Goal: Information Seeking & Learning: Learn about a topic

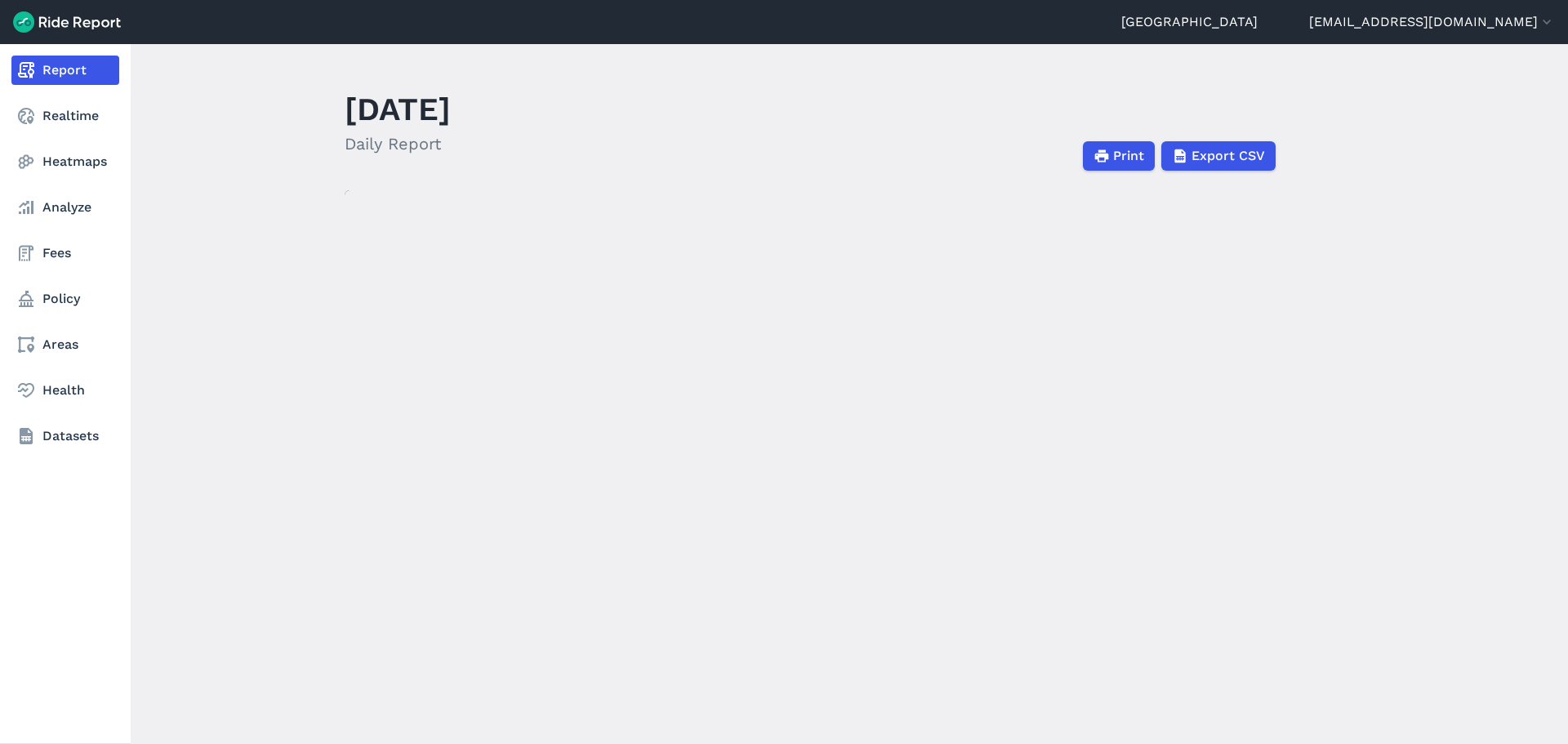
click at [47, 278] on nav "Report Realtime Heatmaps Analyze Fees Policy Areas Health Datasets" at bounding box center [65, 252] width 131 height 418
click at [46, 296] on link "Policy" at bounding box center [65, 300] width 108 height 30
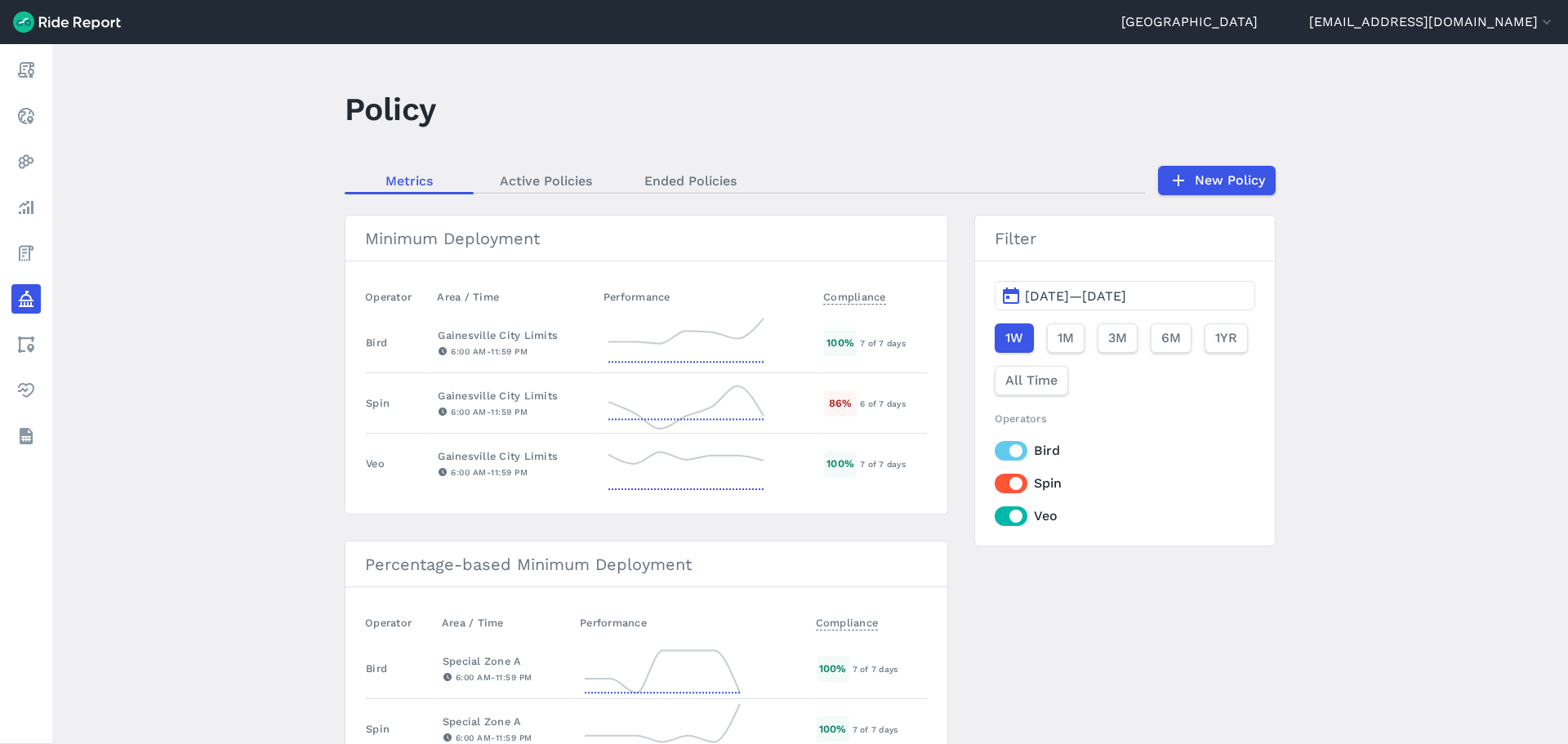
click at [1024, 456] on label "Bird" at bounding box center [1125, 451] width 260 height 19
click at [995, 452] on input "Bird" at bounding box center [995, 447] width 0 height 11
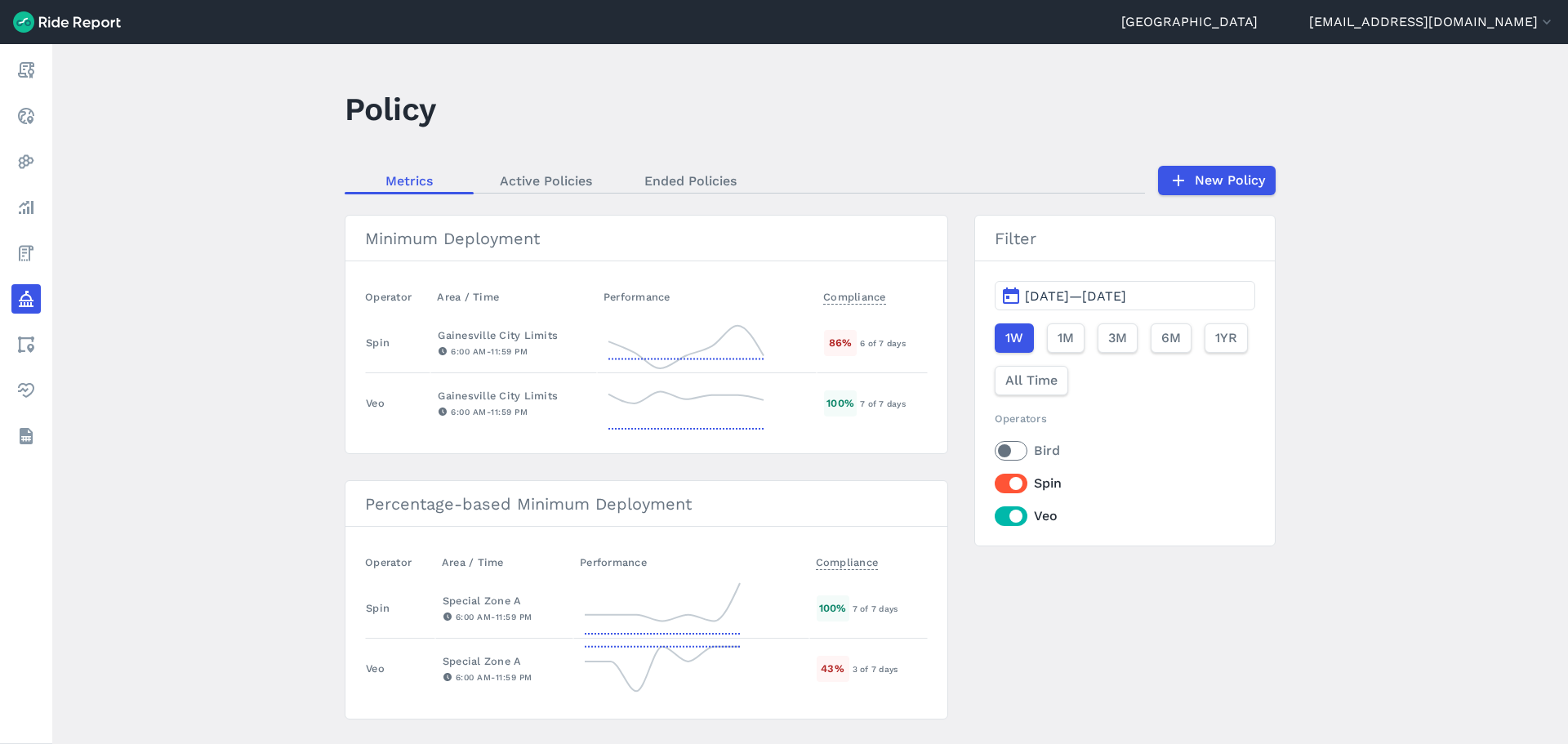
click at [1008, 485] on label "Spin" at bounding box center [1125, 484] width 260 height 19
click at [995, 485] on input "Spin" at bounding box center [995, 479] width 0 height 11
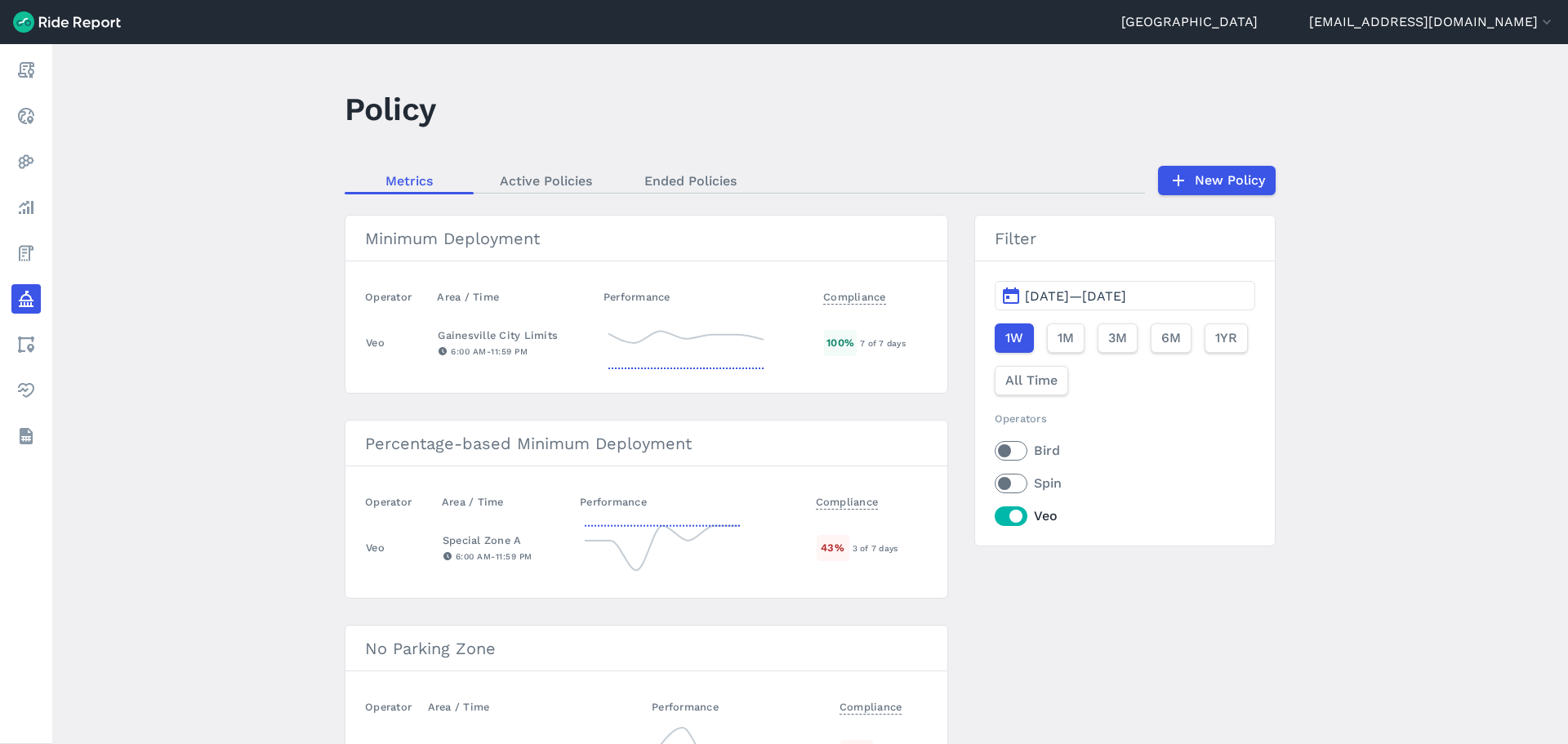
click at [1033, 295] on span "[DATE]—[DATE]" at bounding box center [1076, 296] width 102 height 16
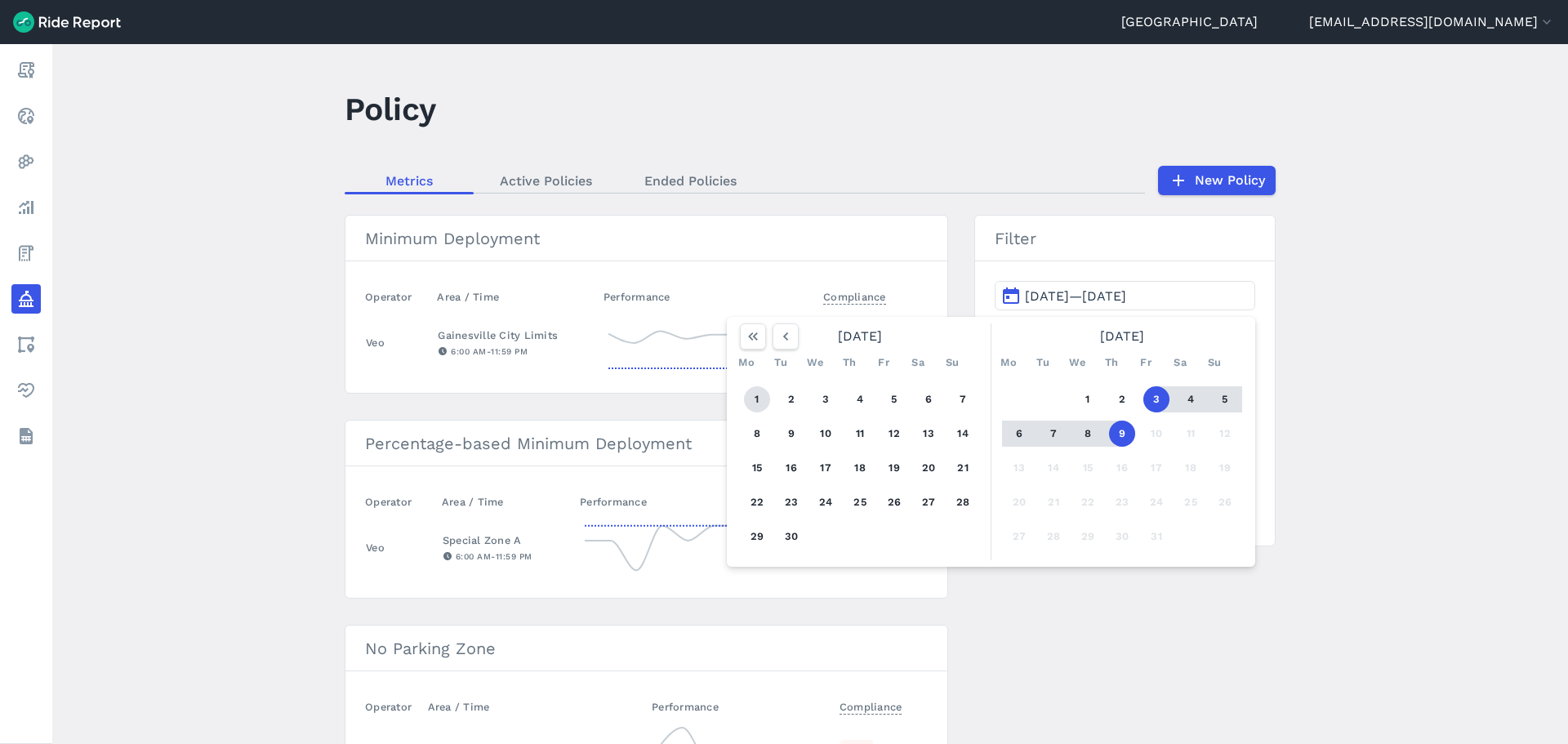
click at [759, 404] on button "1" at bounding box center [757, 400] width 26 height 26
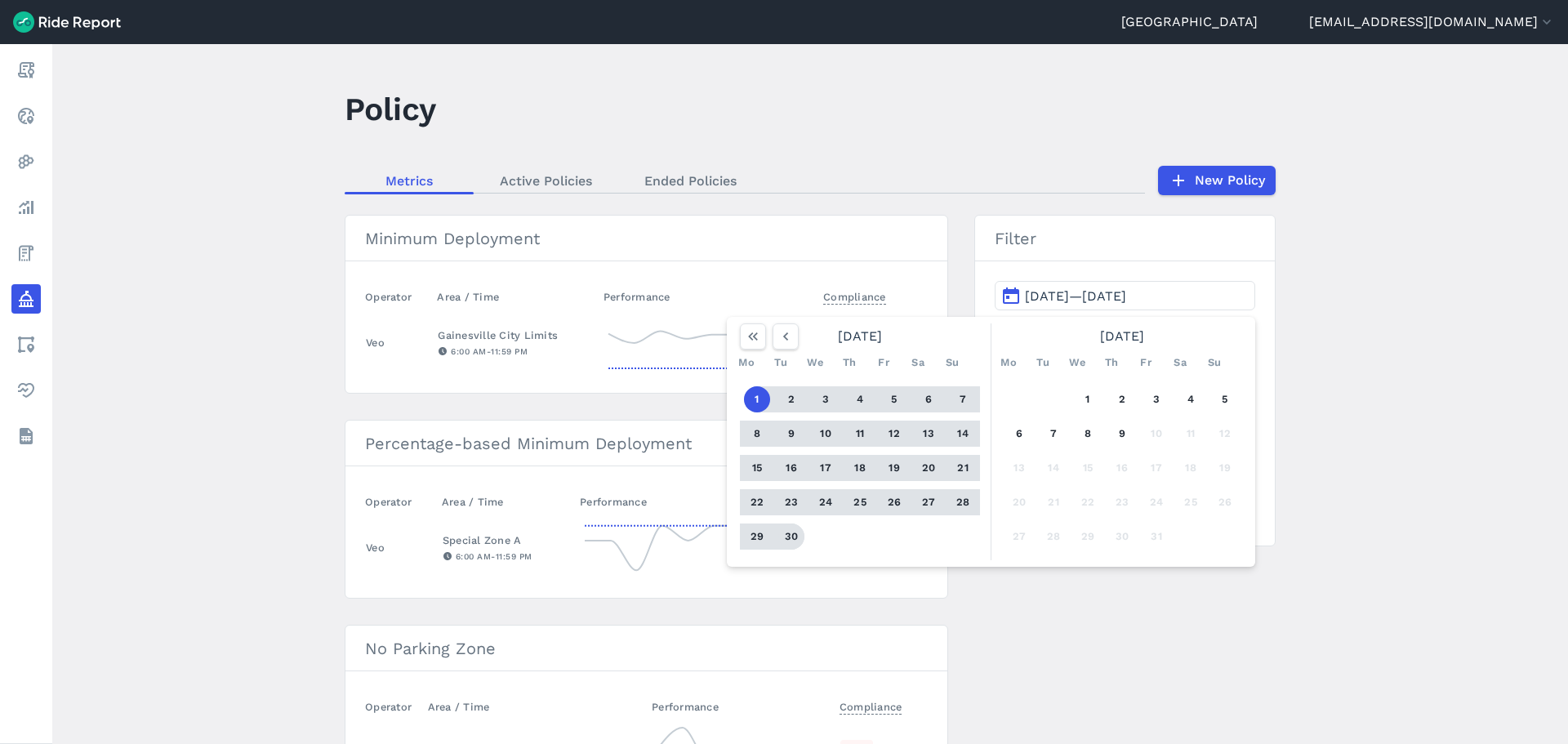
click at [791, 543] on button "30" at bounding box center [792, 537] width 26 height 26
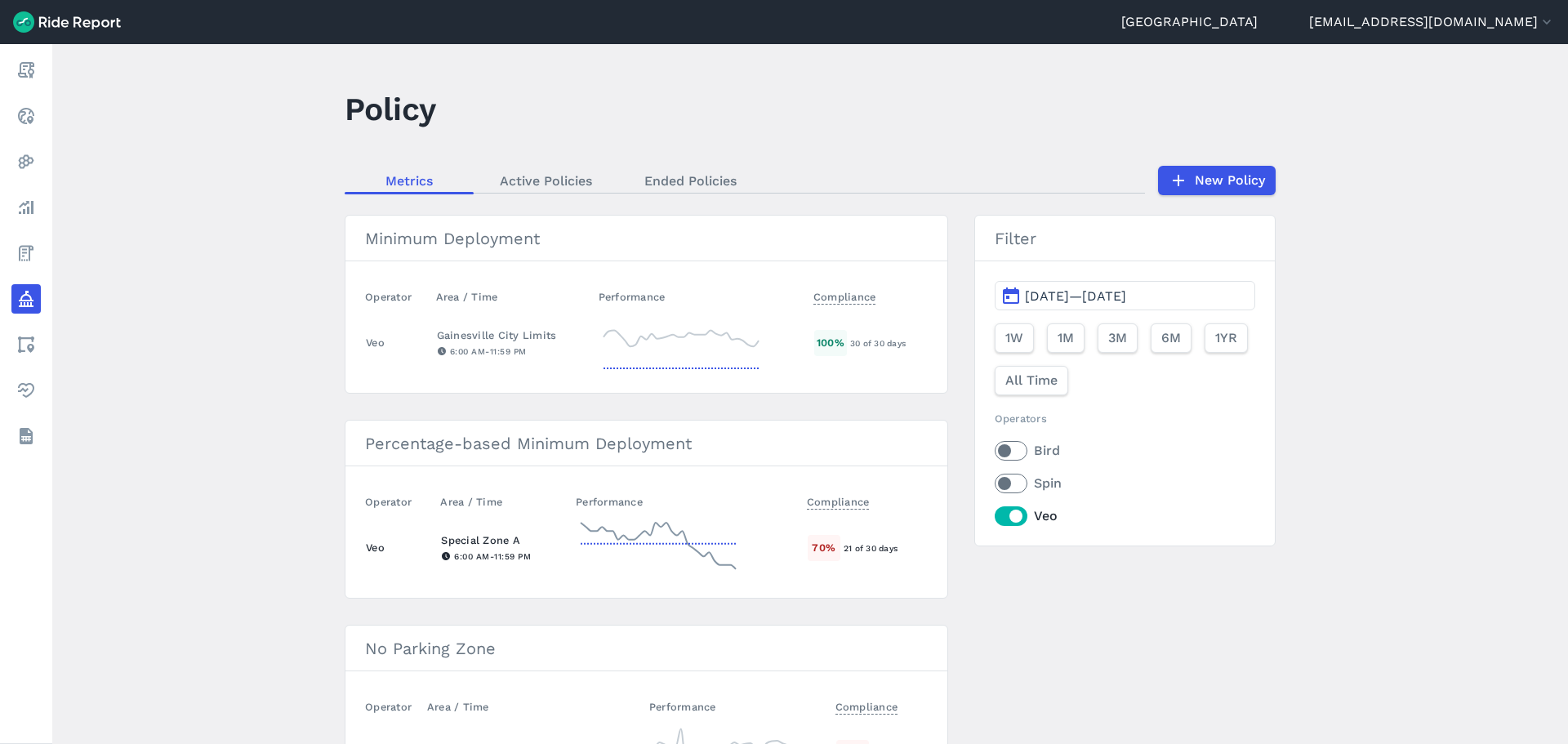
click at [683, 546] on icon at bounding box center [658, 548] width 163 height 59
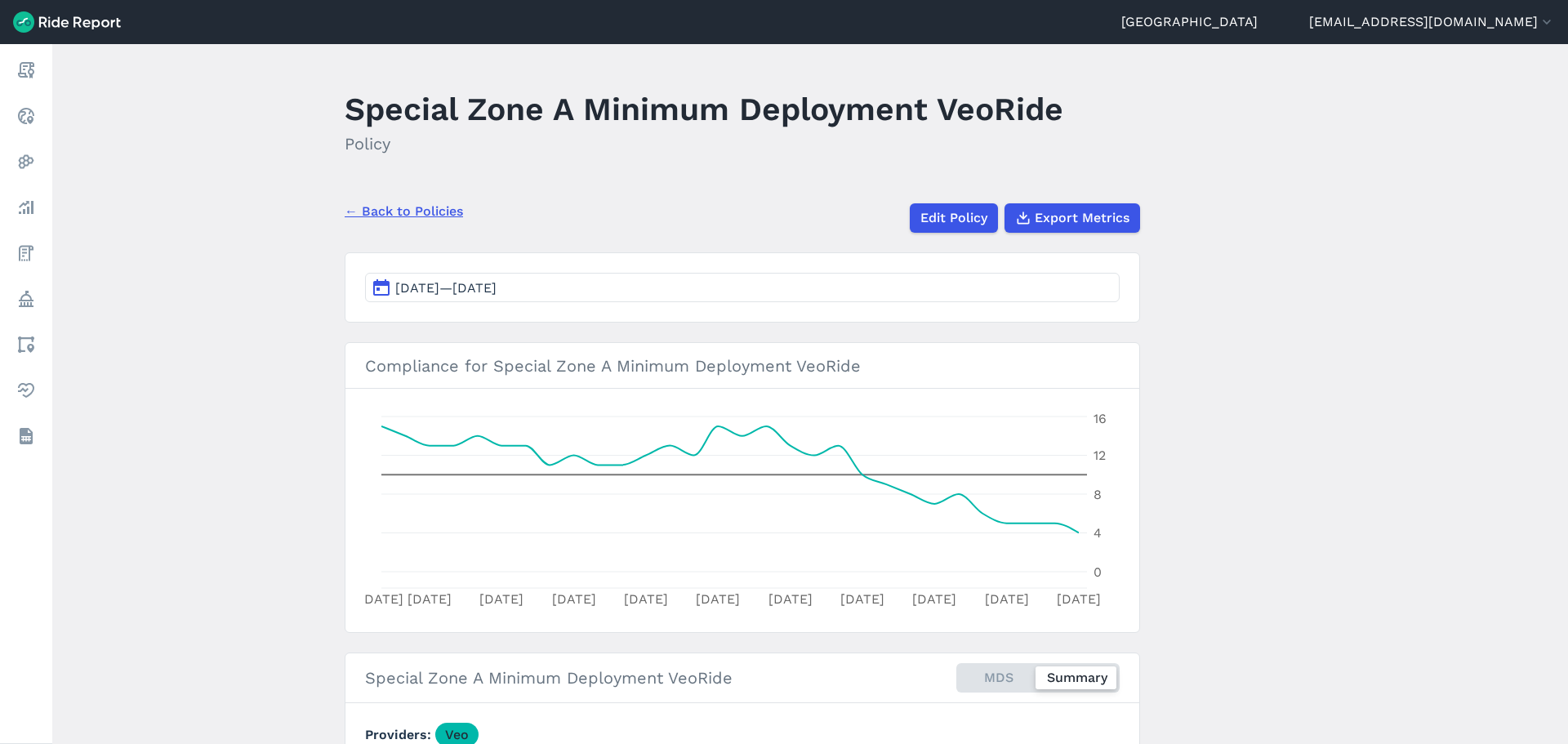
click at [497, 281] on span "[DATE]—[DATE]" at bounding box center [446, 288] width 102 height 16
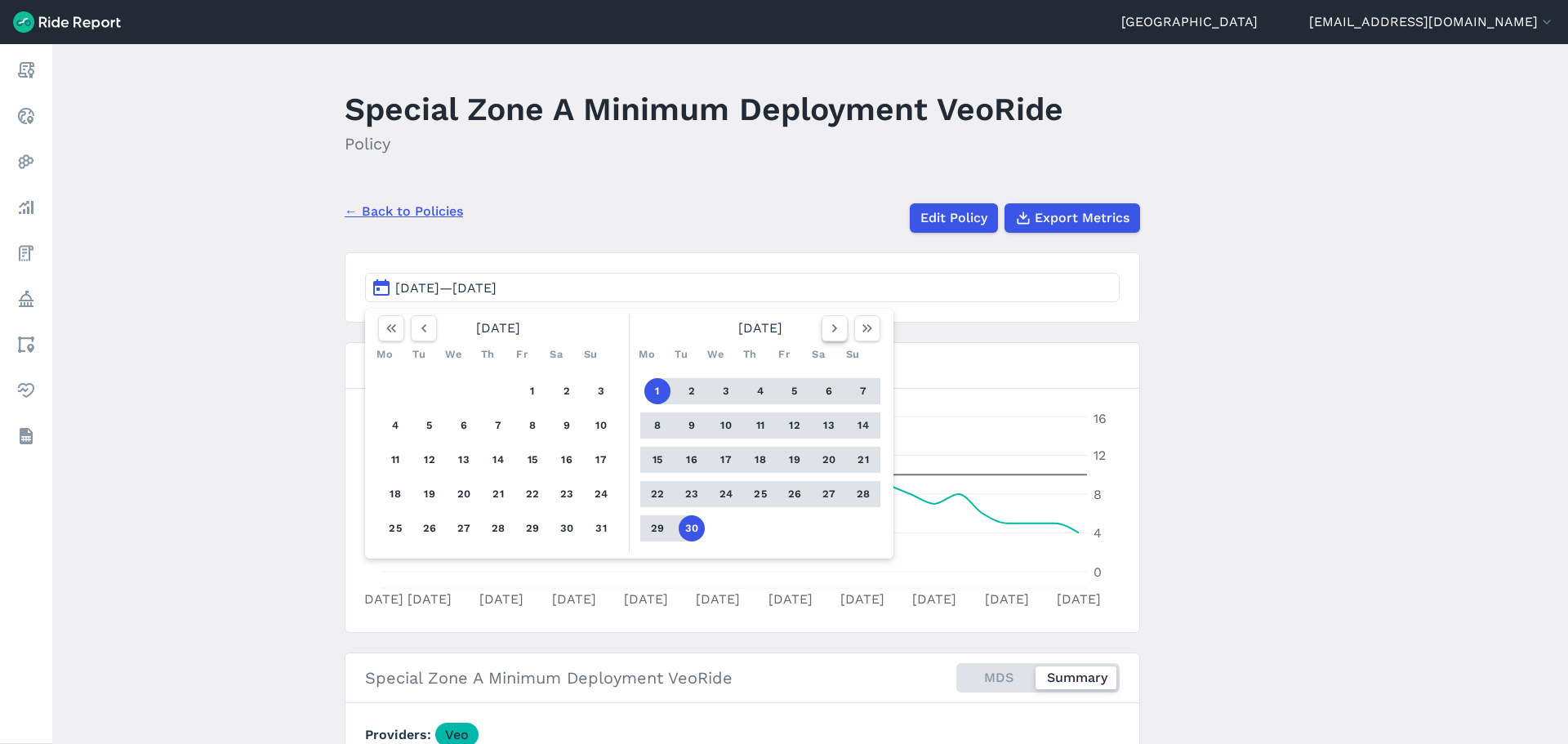
click at [836, 331] on icon "button" at bounding box center [835, 329] width 17 height 17
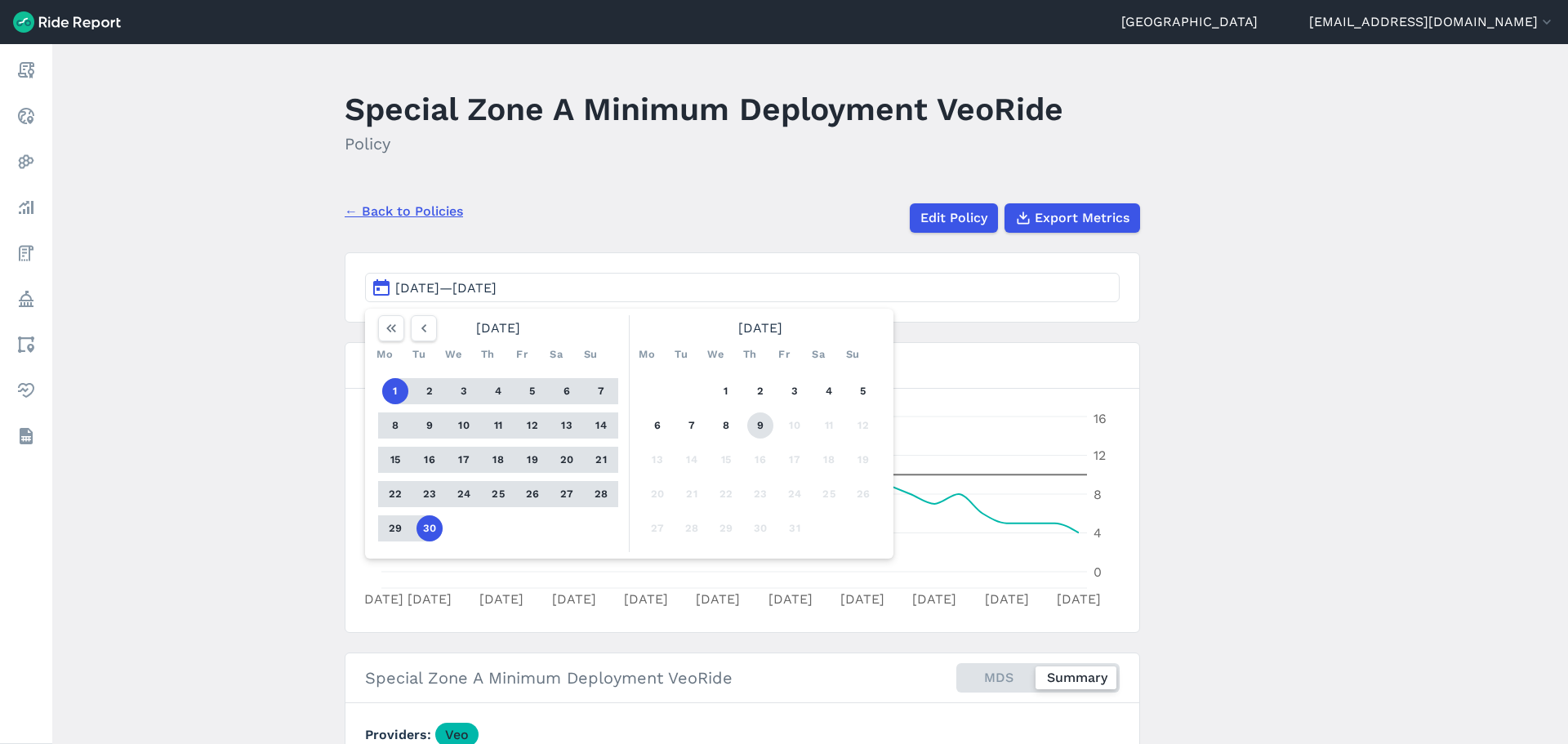
click at [756, 422] on button "9" at bounding box center [760, 426] width 26 height 26
click at [391, 389] on button "1" at bounding box center [395, 392] width 26 height 26
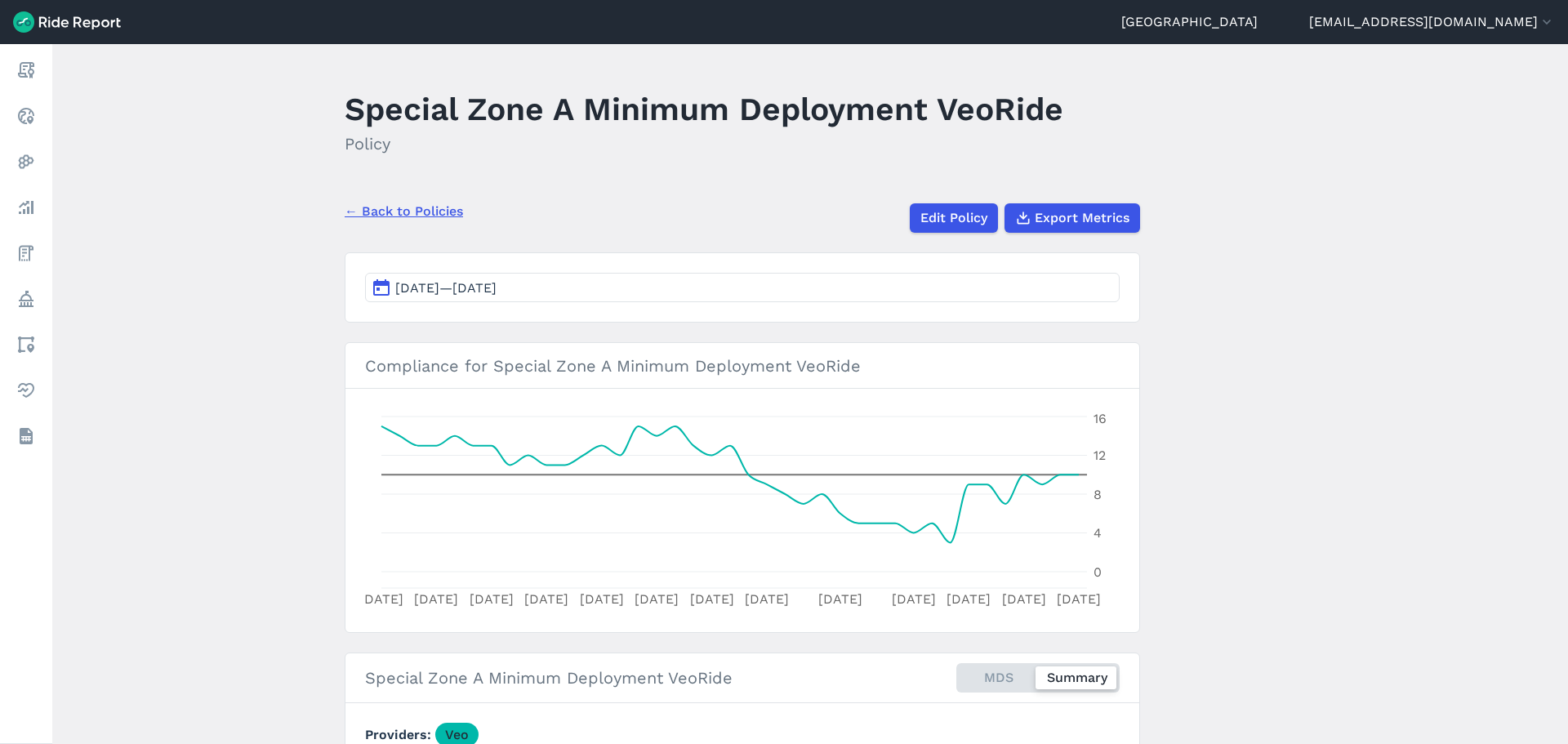
click at [447, 216] on link "← Back to Policies" at bounding box center [404, 211] width 118 height 19
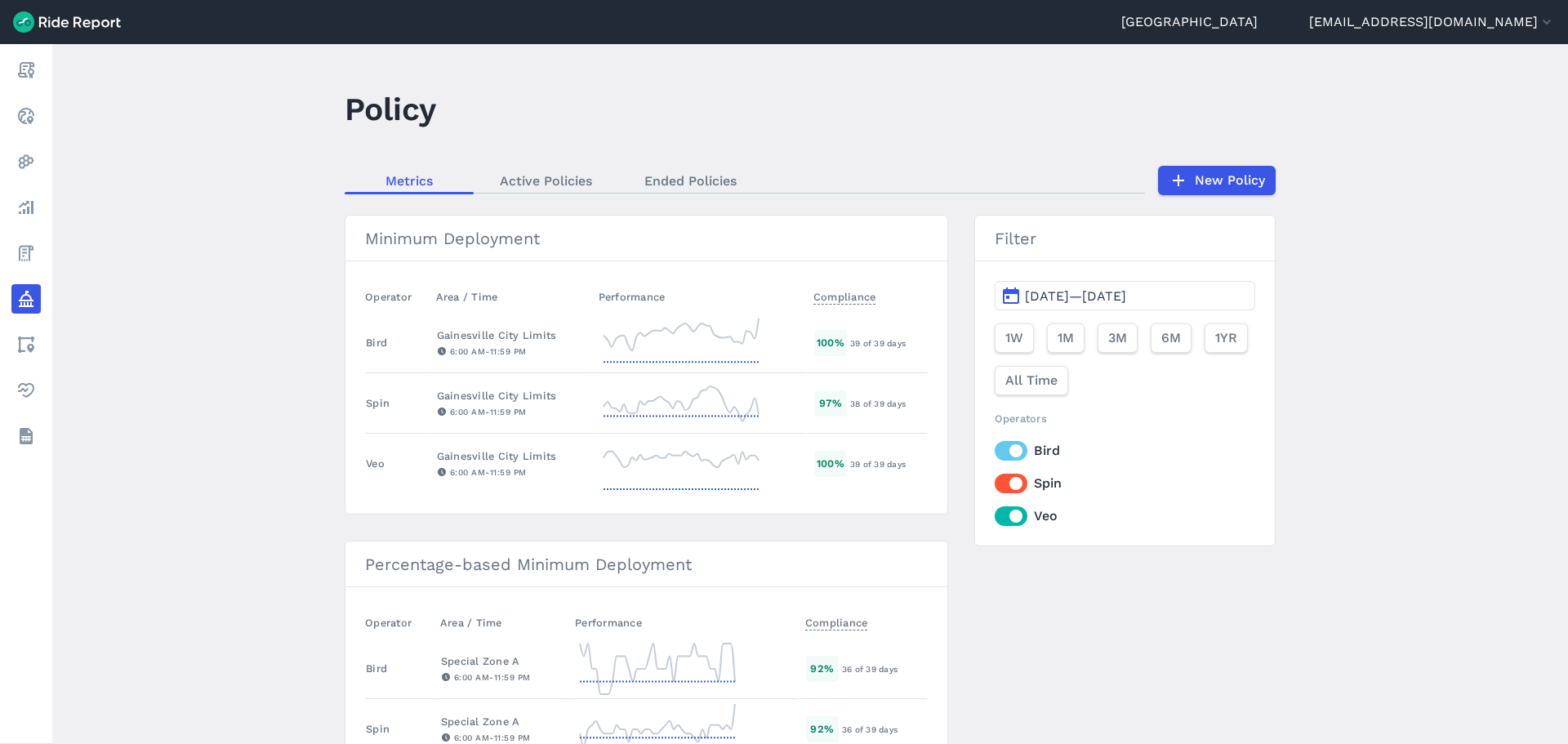
drag, startPoint x: 1026, startPoint y: 454, endPoint x: 1009, endPoint y: 453, distance: 17.0
click at [1022, 454] on label "Bird" at bounding box center [1125, 451] width 260 height 19
click at [995, 452] on input "Bird" at bounding box center [995, 447] width 0 height 11
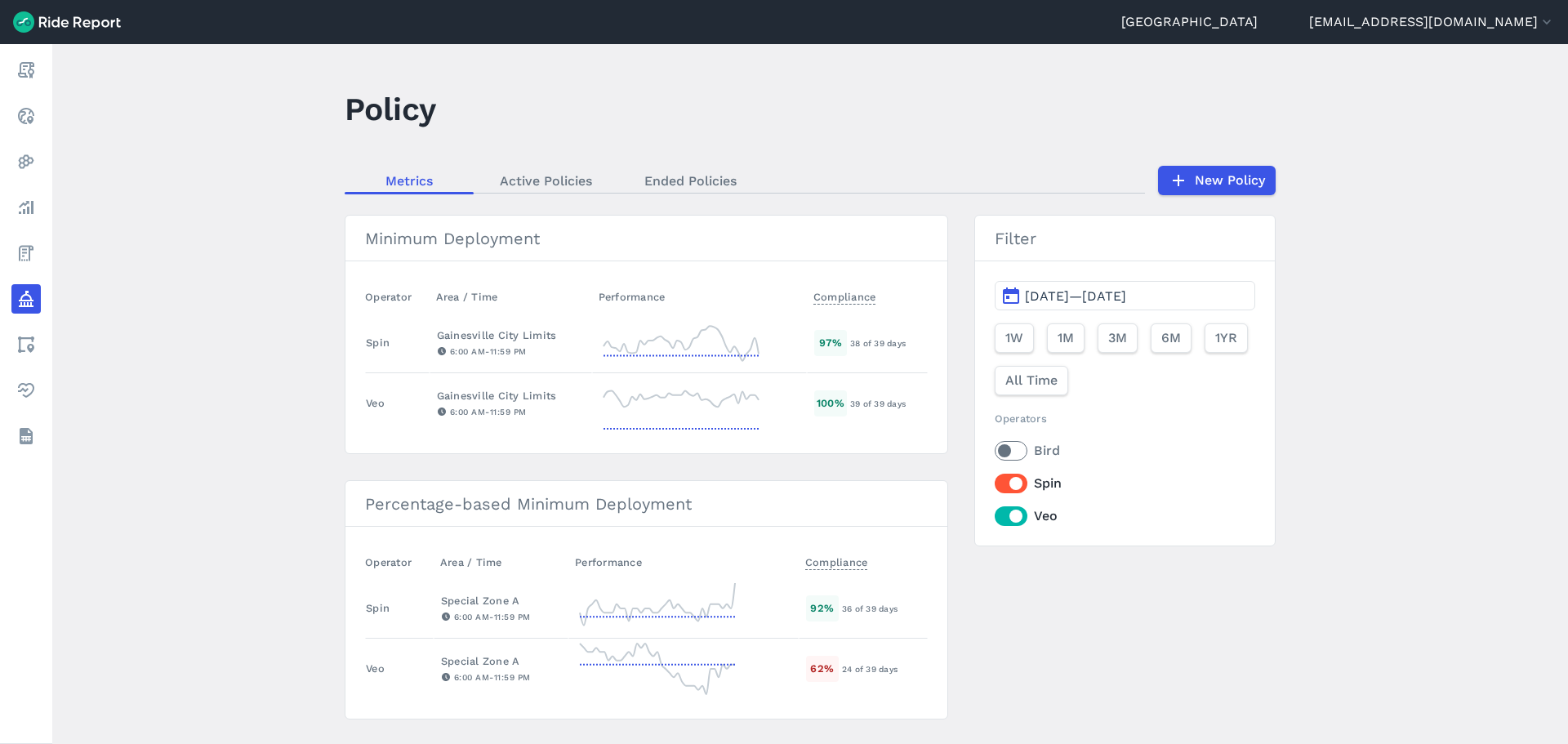
click at [1004, 494] on div "Bird Spin Veo" at bounding box center [1125, 484] width 260 height 85
click at [1047, 296] on span "[DATE]—[DATE]" at bounding box center [1076, 296] width 102 height 16
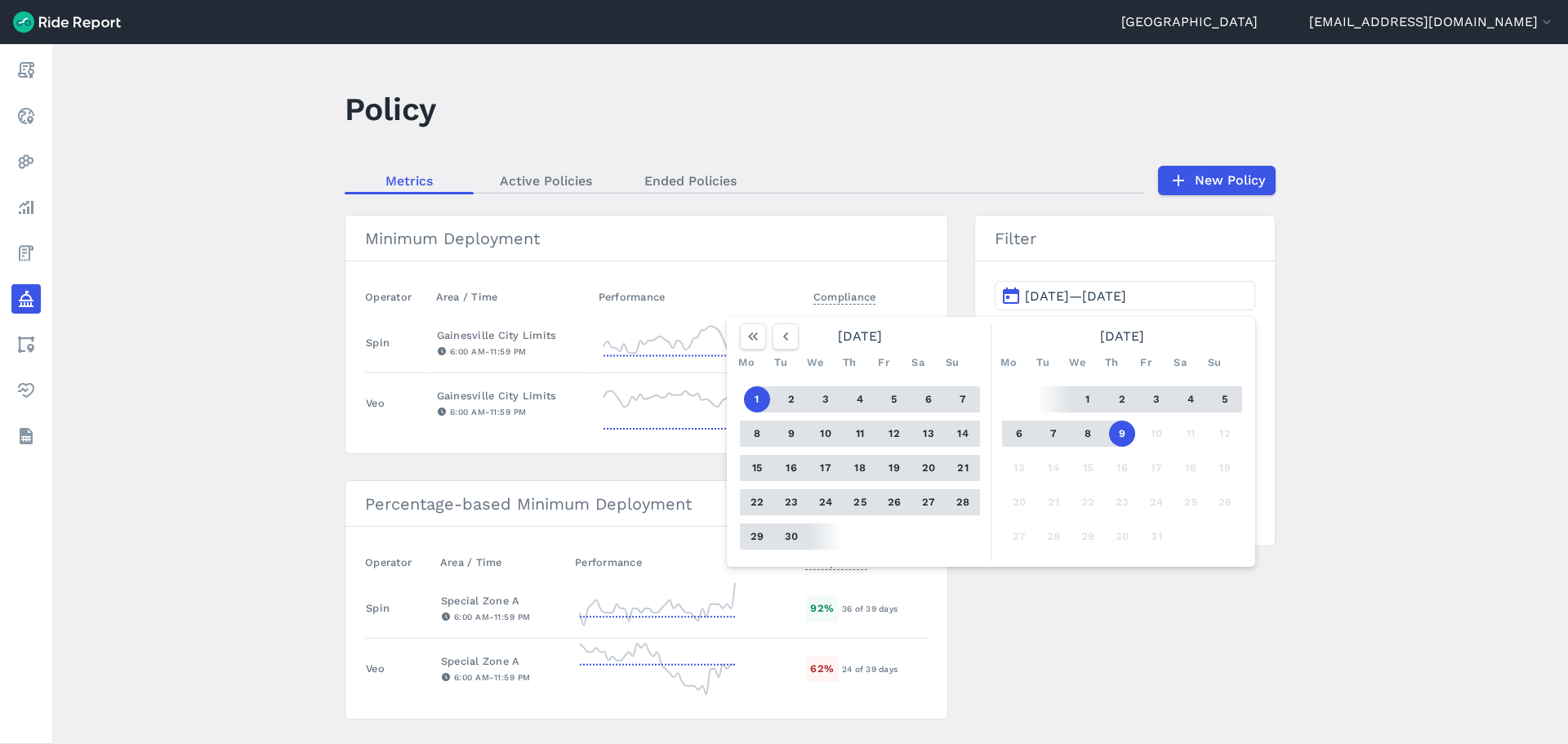
click at [756, 402] on button "1" at bounding box center [757, 400] width 26 height 26
click at [798, 540] on button "30" at bounding box center [792, 537] width 26 height 26
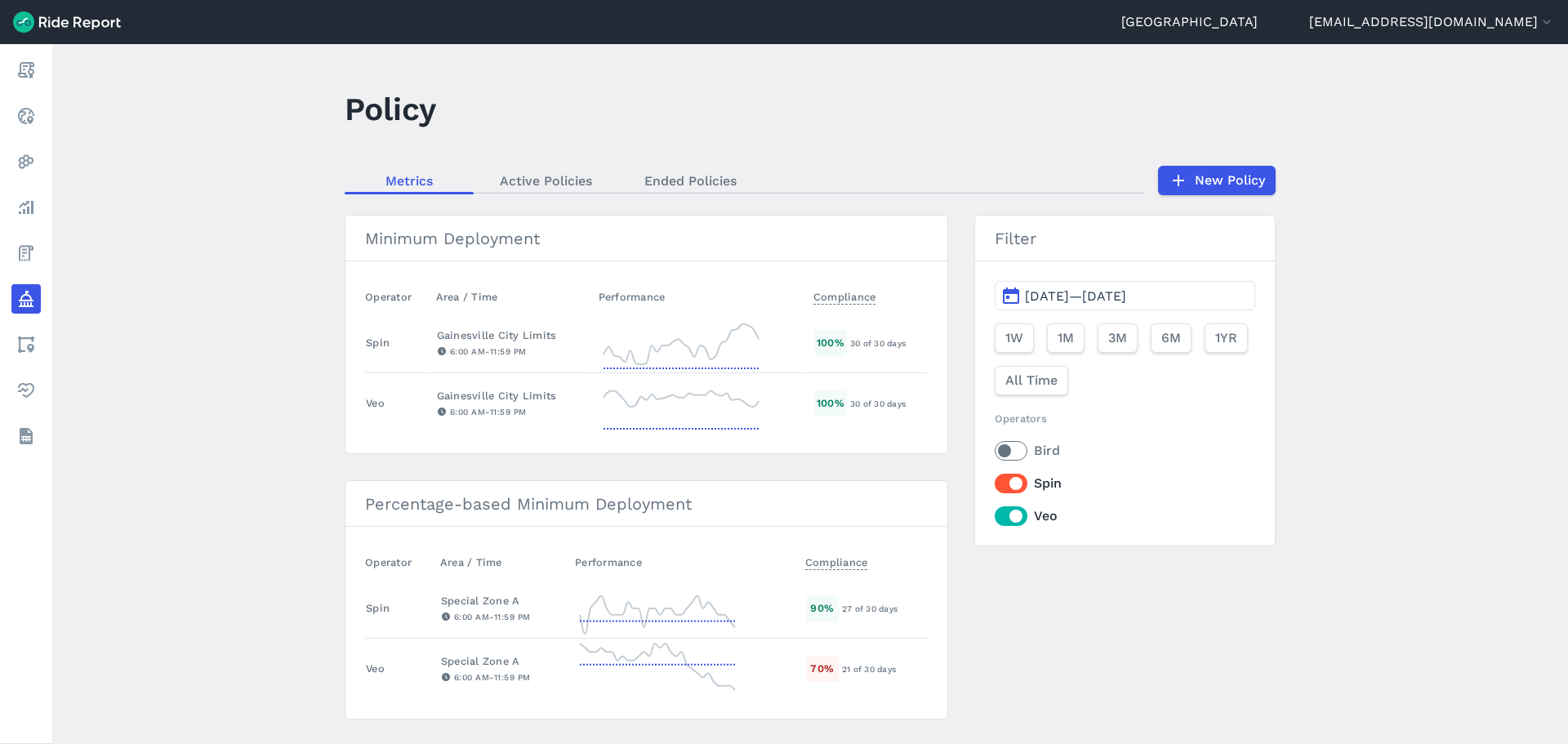
click at [1002, 475] on label "Spin" at bounding box center [1125, 484] width 260 height 19
click at [995, 475] on input "Spin" at bounding box center [995, 479] width 0 height 11
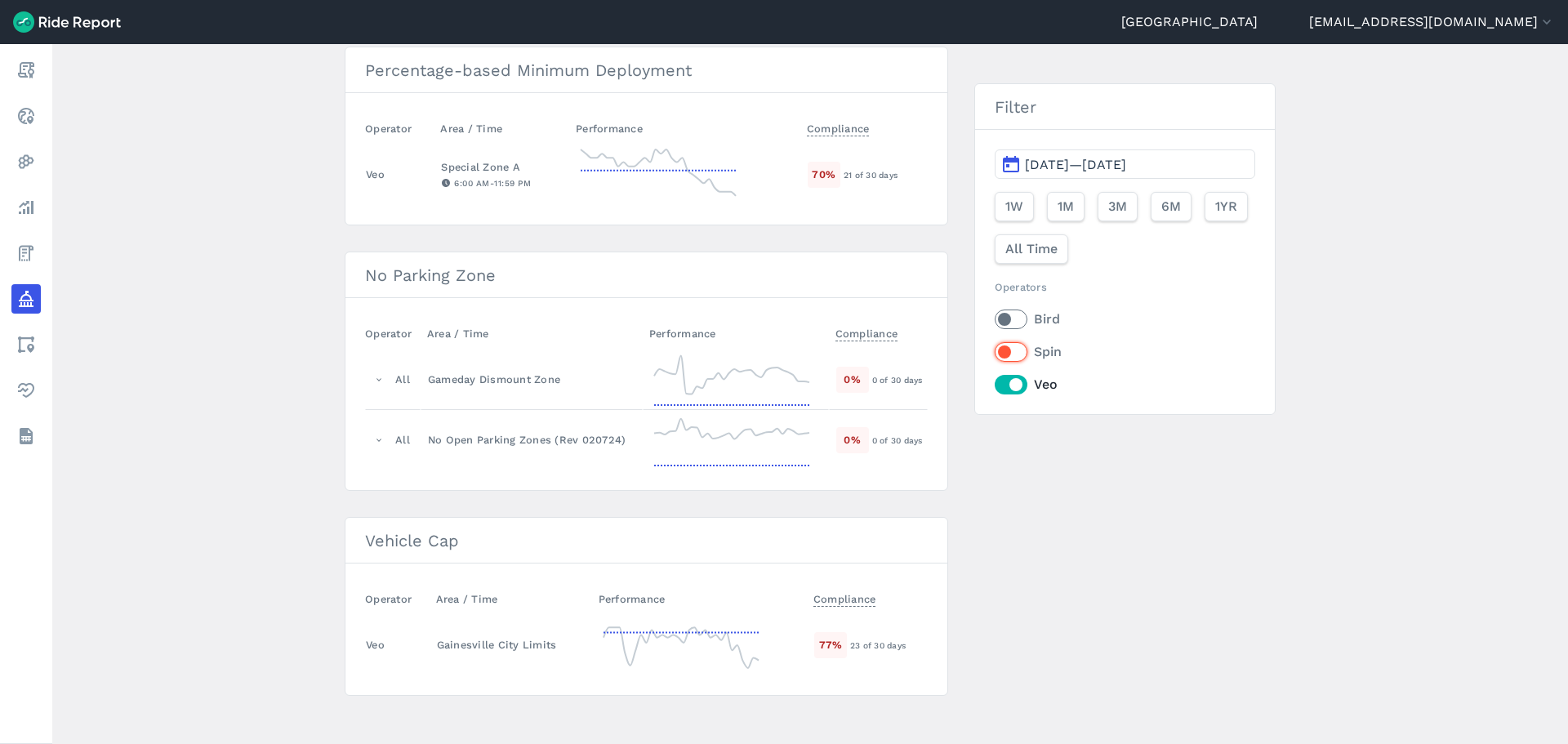
scroll to position [384, 0]
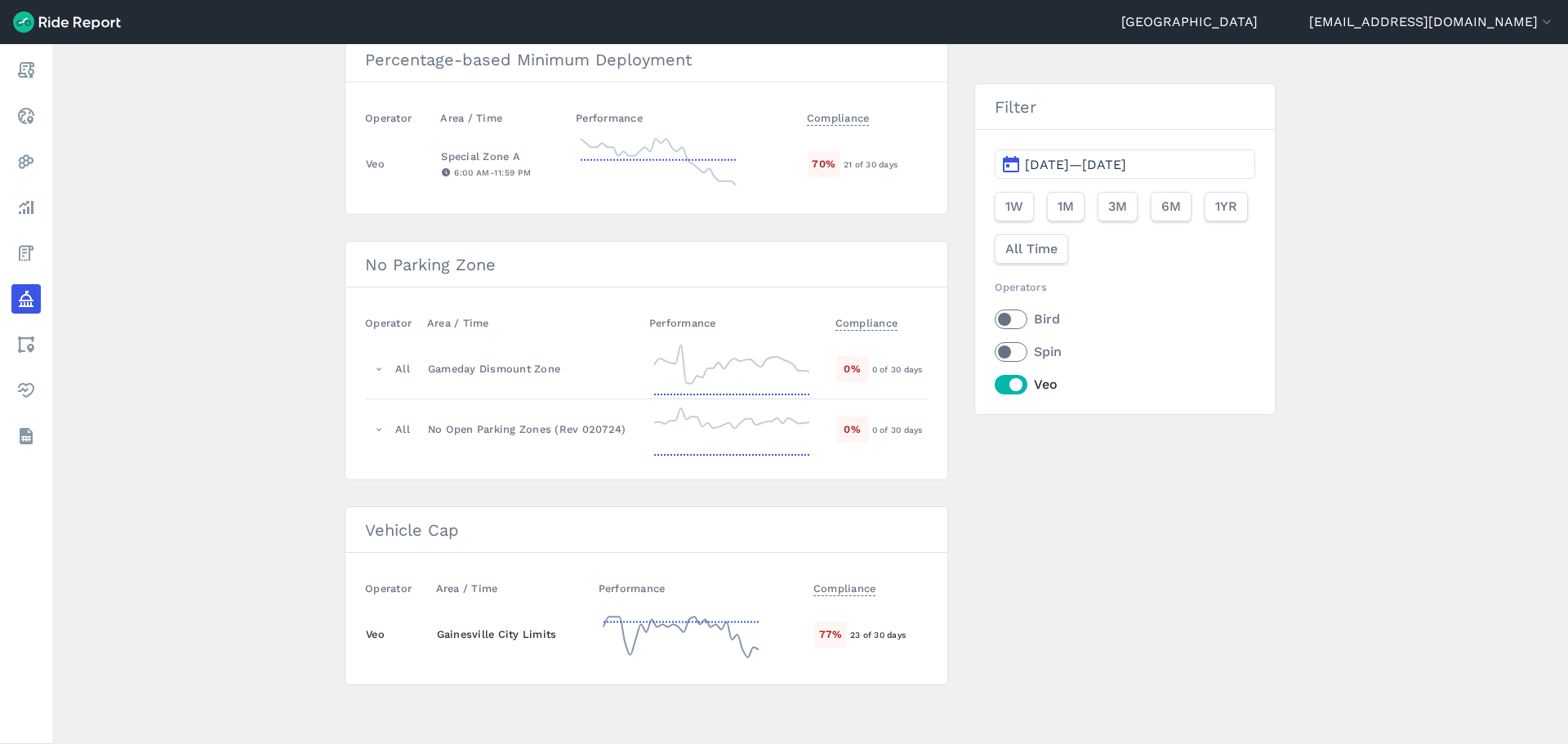
click at [641, 626] on icon at bounding box center [681, 634] width 163 height 59
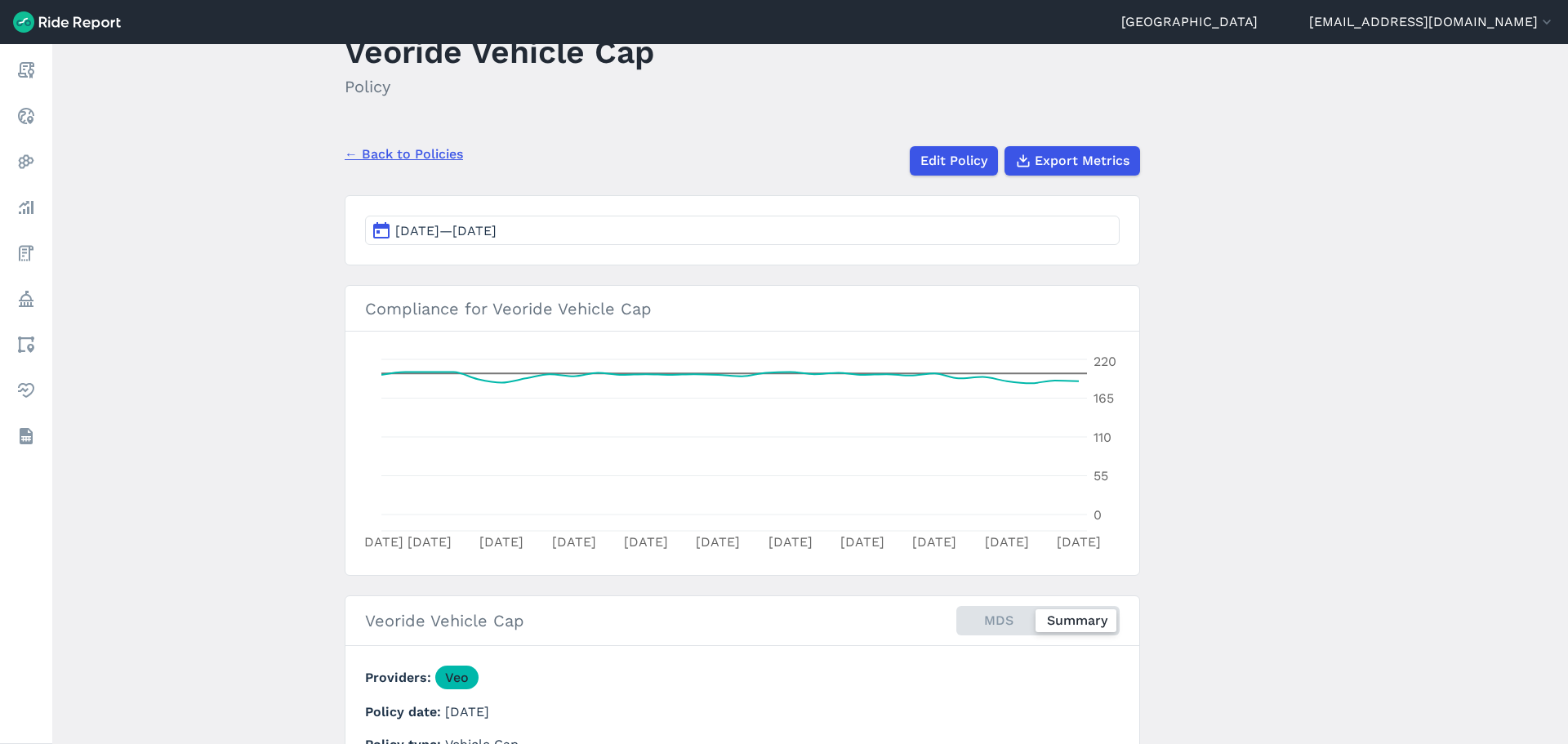
scroll to position [81, 0]
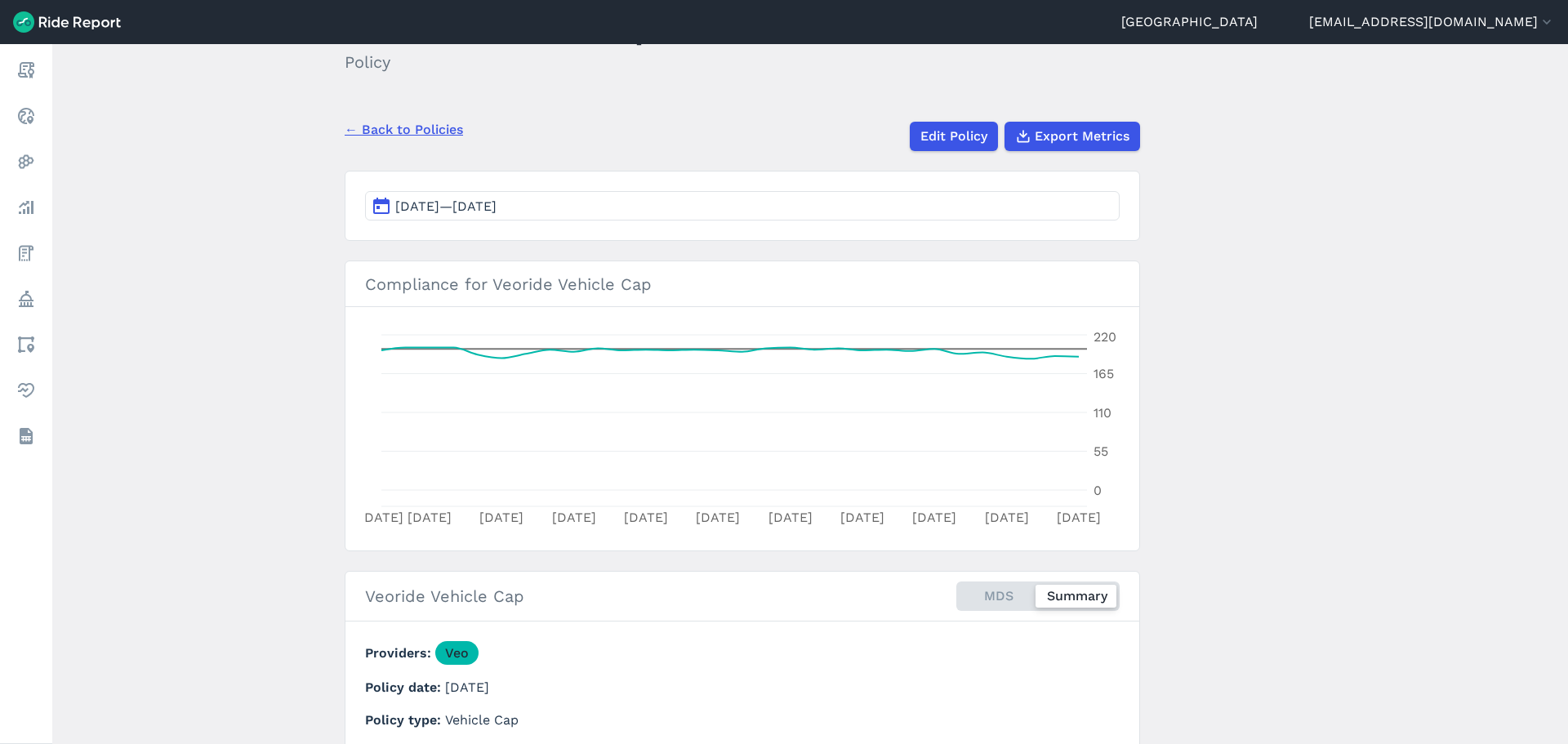
click at [208, 293] on main "Veoride Vehicle Cap Policy ← Back to Policies Edit Policy Export Metrics [DATE]…" at bounding box center [810, 393] width 1516 height 700
click at [399, 125] on link "← Back to Policies" at bounding box center [404, 130] width 118 height 19
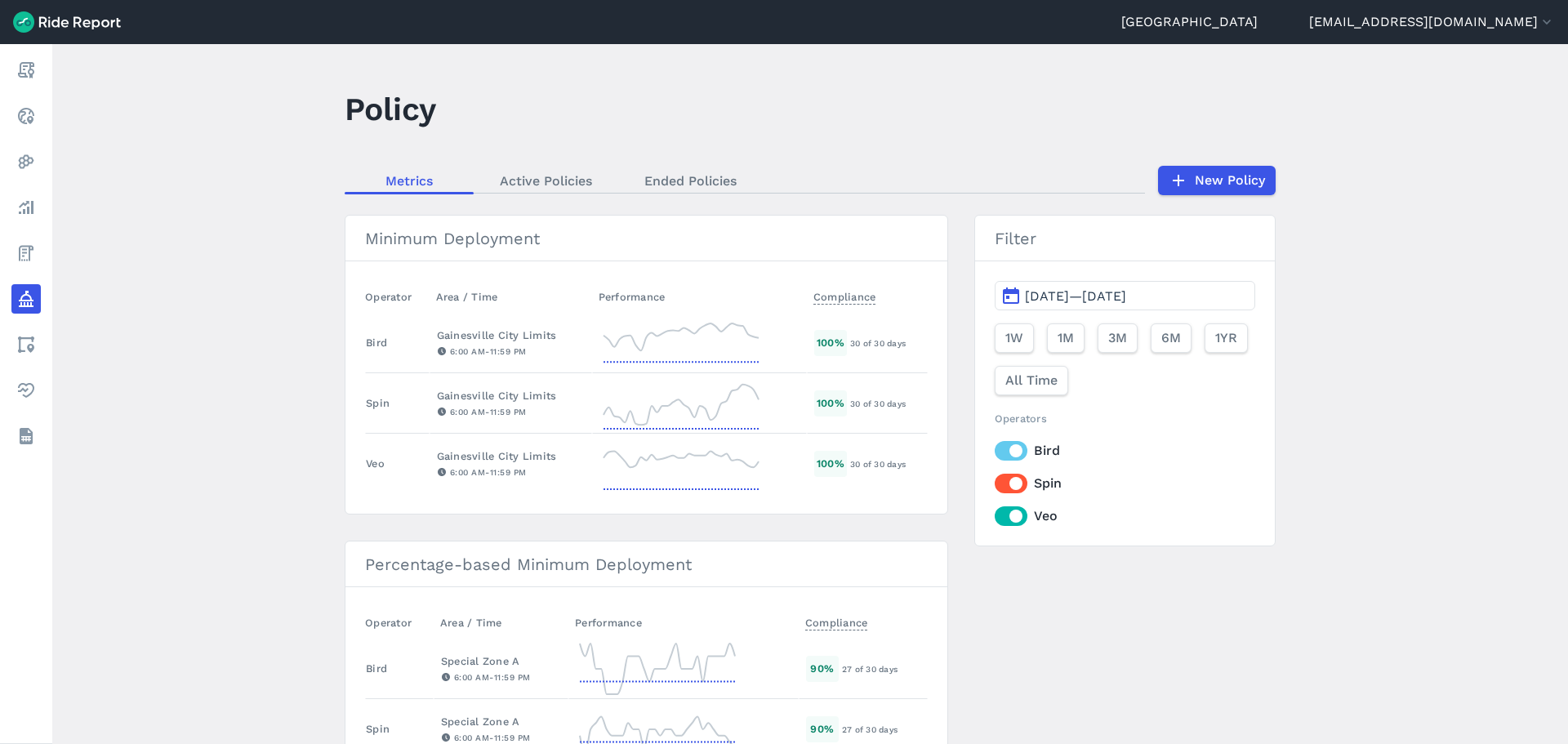
click at [1004, 485] on label "Spin" at bounding box center [1125, 484] width 260 height 19
click at [995, 485] on input "Spin" at bounding box center [995, 479] width 0 height 11
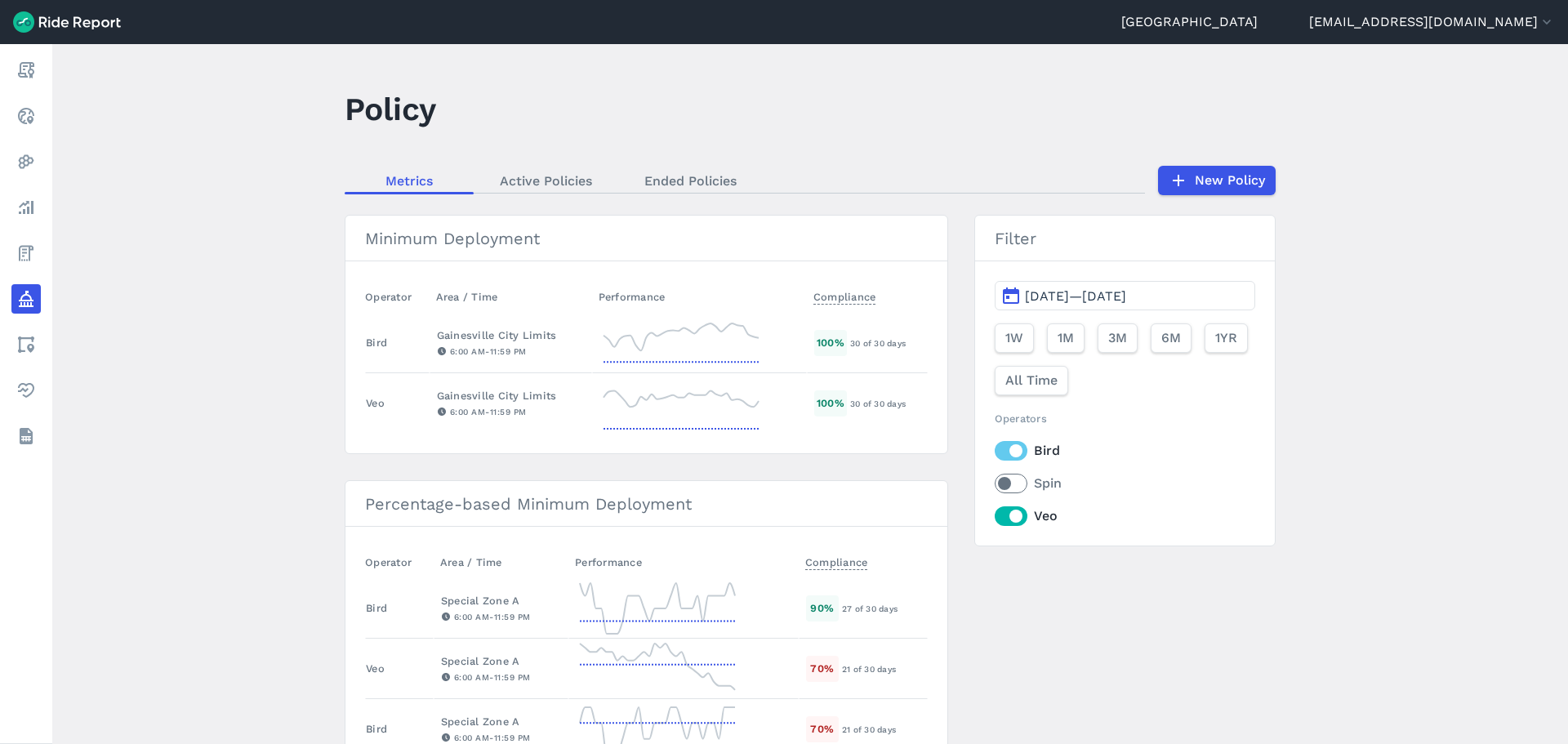
click at [1013, 526] on label "Veo" at bounding box center [1125, 516] width 260 height 19
click at [995, 517] on input "Veo" at bounding box center [995, 512] width 0 height 11
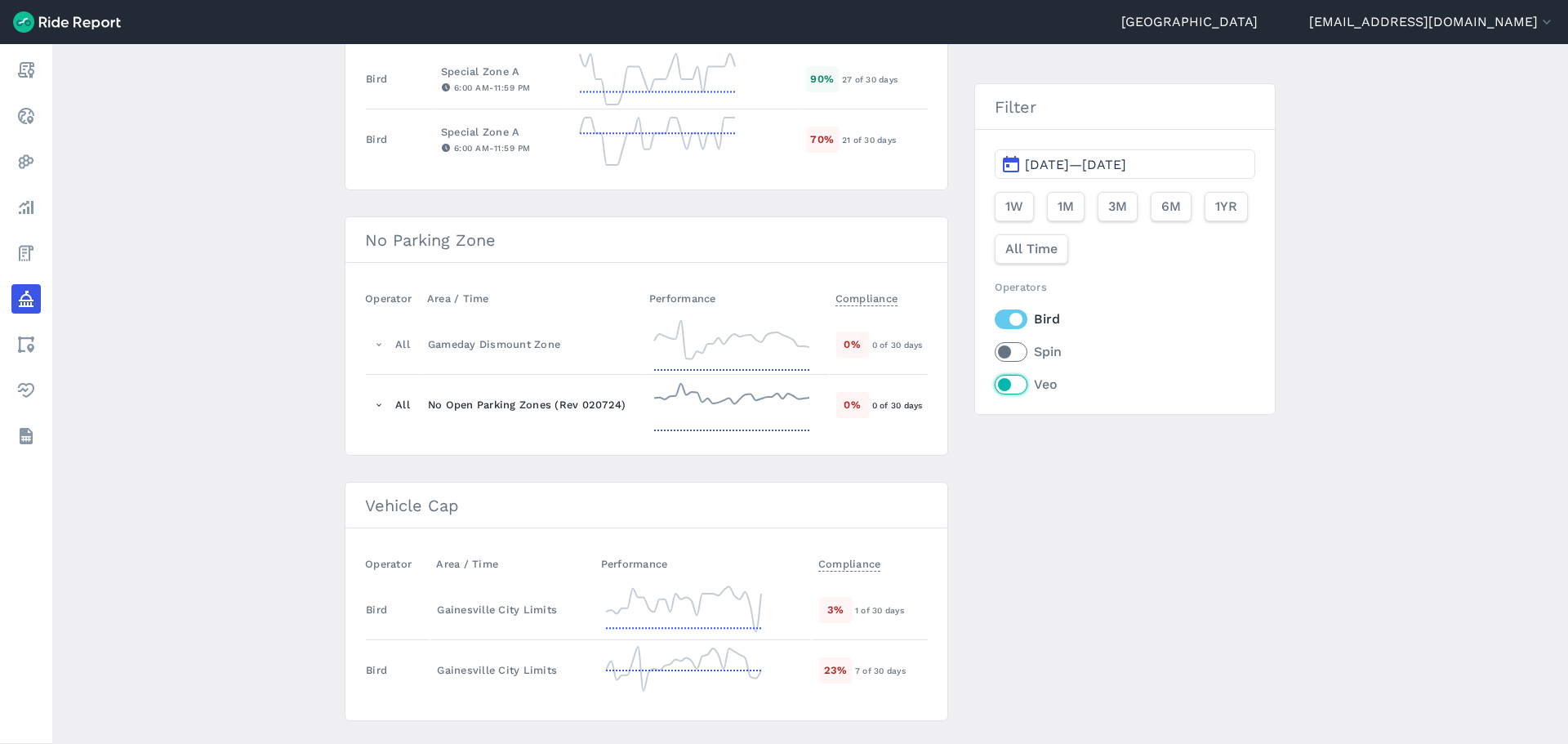
scroll to position [505, 0]
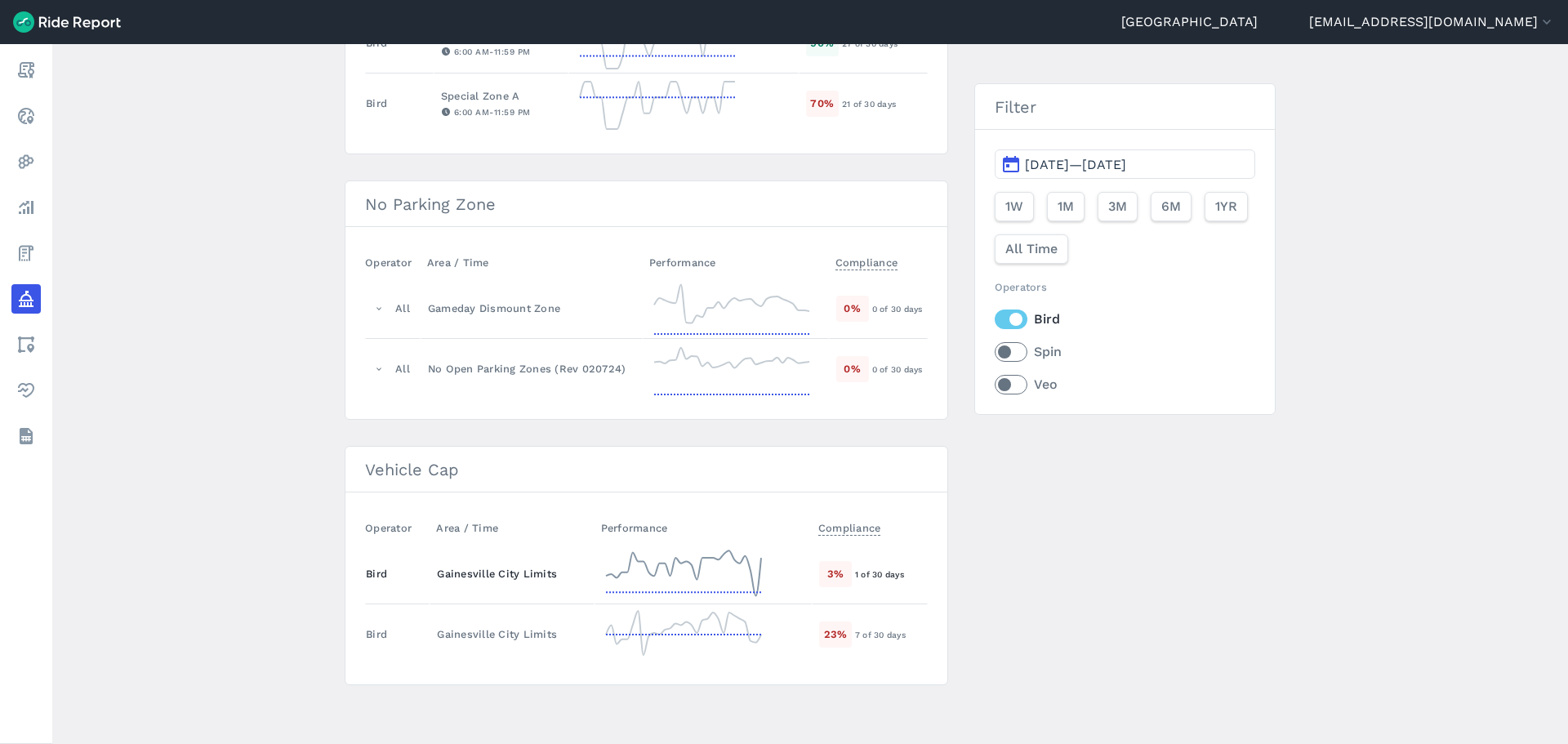
click at [628, 570] on icon at bounding box center [683, 574] width 163 height 59
